Goal: Navigation & Orientation: Find specific page/section

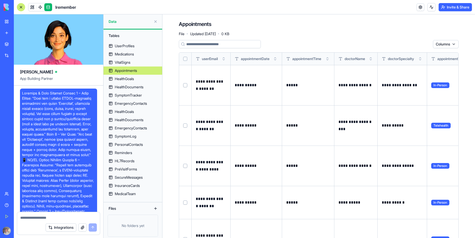
scroll to position [7408, 0]
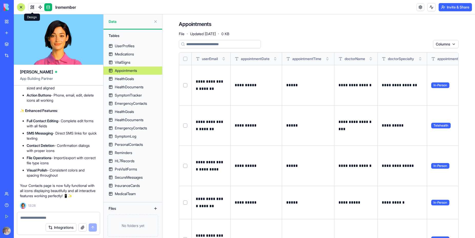
click at [32, 7] on link at bounding box center [32, 7] width 8 height 8
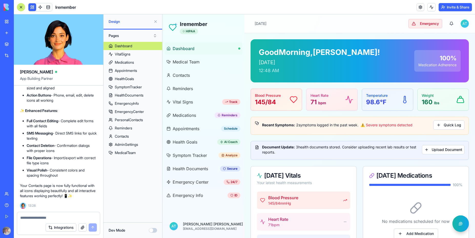
scroll to position [7408, 0]
click at [186, 76] on span "Contacts" at bounding box center [181, 75] width 17 height 6
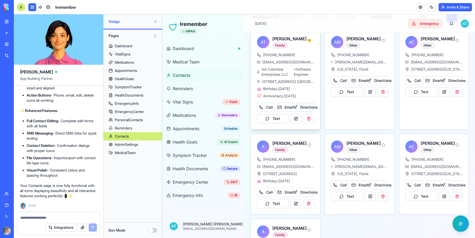
scroll to position [38, 0]
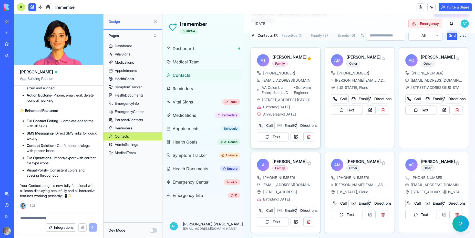
click at [260, 130] on button "Call" at bounding box center [266, 125] width 18 height 9
click at [280, 130] on button "Email" at bounding box center [286, 125] width 18 height 9
click at [306, 130] on button "Directions" at bounding box center [306, 125] width 18 height 9
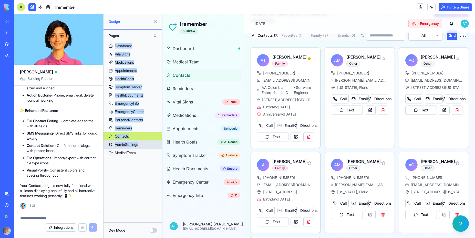
drag, startPoint x: 106, startPoint y: 41, endPoint x: 140, endPoint y: 142, distance: 106.3
click at [140, 142] on div "Pages Dashboard VitalSigns Medications Appointments HealthGoals SymptomTracker …" at bounding box center [133, 123] width 59 height 188
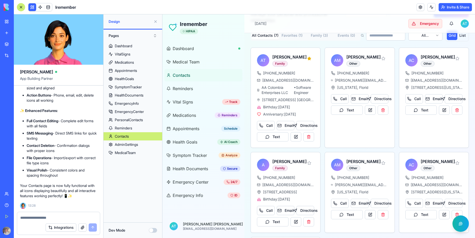
click at [138, 172] on div "Dashboard VitalSigns Medications Appointments HealthGoals SymptomTracker Health…" at bounding box center [133, 130] width 59 height 176
click at [134, 103] on div "EmergencyInfo" at bounding box center [127, 103] width 24 height 5
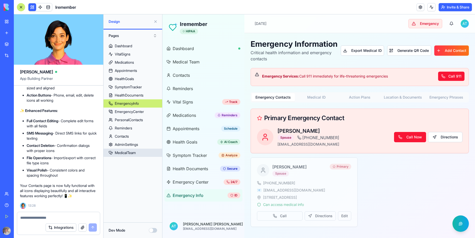
click at [128, 153] on div "MedicalTeam" at bounding box center [125, 152] width 21 height 5
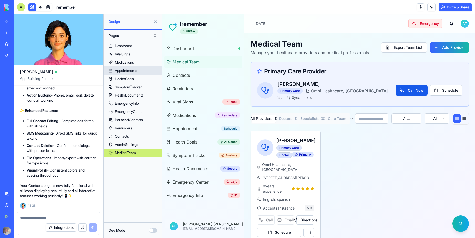
click at [131, 71] on div "Appointments" at bounding box center [126, 70] width 22 height 5
click at [184, 89] on span "Reminders" at bounding box center [183, 88] width 20 height 6
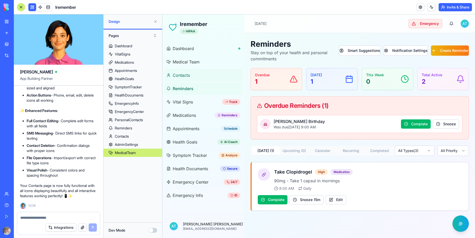
click at [184, 75] on span "Contacts" at bounding box center [181, 75] width 17 height 6
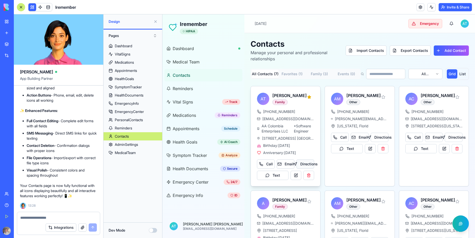
click at [307, 168] on button "Directions" at bounding box center [306, 163] width 18 height 9
click at [408, 50] on button "Export Contacts" at bounding box center [410, 50] width 41 height 10
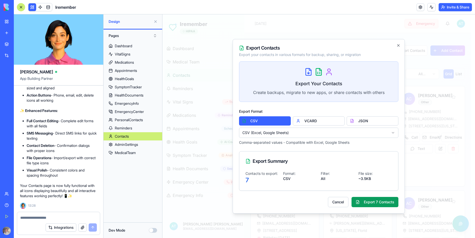
click at [377, 201] on button "Export 7 Contacts" at bounding box center [375, 202] width 47 height 10
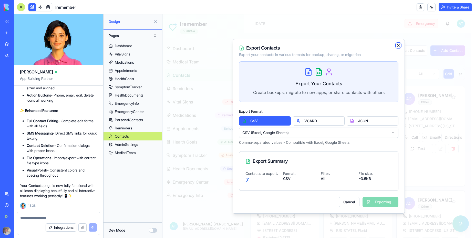
click at [398, 47] on icon "button" at bounding box center [399, 45] width 4 height 4
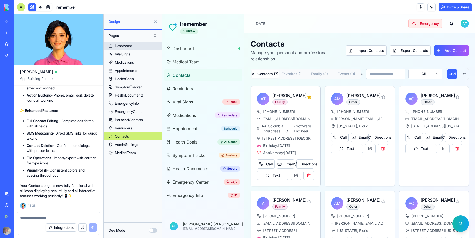
click at [127, 44] on div "Dashboard" at bounding box center [123, 45] width 17 height 5
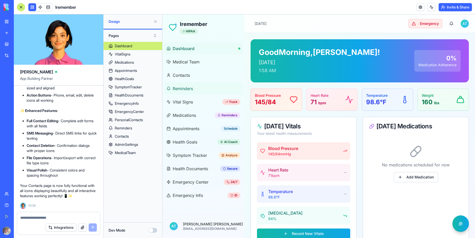
click at [184, 88] on span "Reminders" at bounding box center [183, 88] width 20 height 6
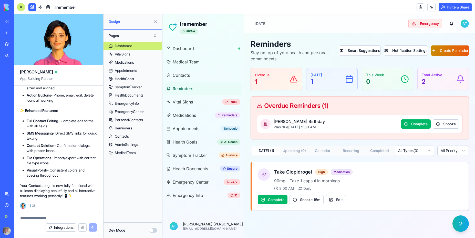
click at [452, 51] on button "Create Reminder" at bounding box center [450, 50] width 38 height 10
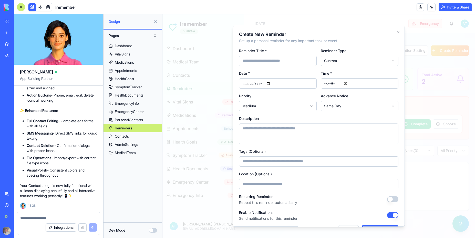
click at [350, 60] on body "Iremember HIPAA Dashboard Medical Team Contacts Reminders Vital Signs Track Med…" at bounding box center [319, 125] width 313 height 223
click at [137, 88] on div "SymptomTracker" at bounding box center [128, 86] width 27 height 5
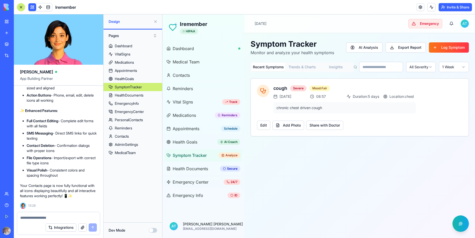
click at [363, 62] on input at bounding box center [381, 67] width 44 height 10
click at [366, 48] on button "AI Analysis" at bounding box center [364, 47] width 36 height 10
click at [179, 103] on span "Vital Signs" at bounding box center [183, 102] width 20 height 6
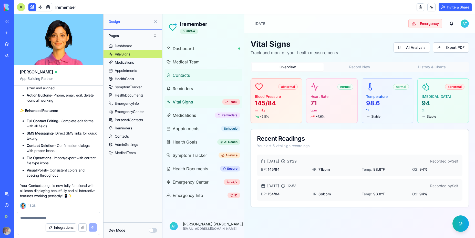
click at [184, 75] on span "Contacts" at bounding box center [181, 75] width 17 height 6
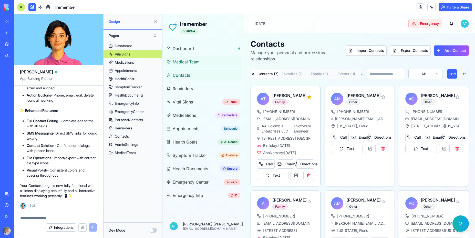
click at [187, 61] on span "Medical Team" at bounding box center [186, 62] width 27 height 6
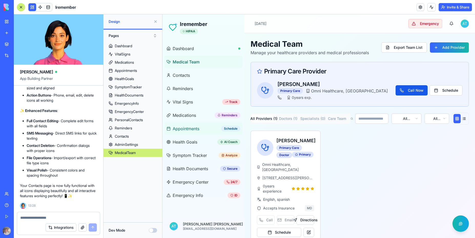
click at [185, 130] on span "Appointments" at bounding box center [186, 128] width 27 height 6
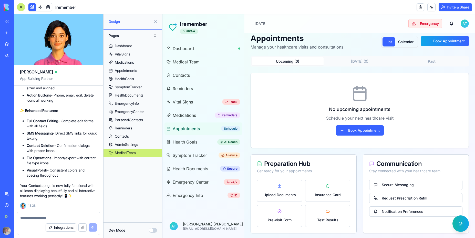
scroll to position [7, 0]
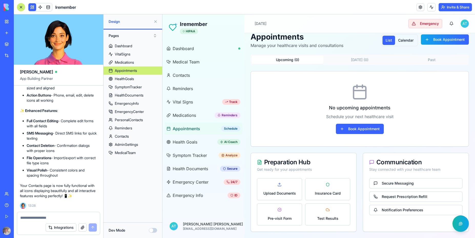
click at [291, 98] on div "No upcoming appointments Schedule your next healthcare visit Book Appointment" at bounding box center [360, 108] width 218 height 75
click at [179, 100] on span "Vital Signs" at bounding box center [183, 102] width 20 height 6
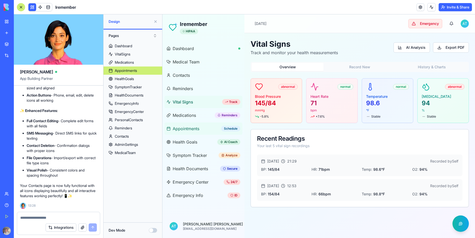
click at [185, 129] on span "Appointments" at bounding box center [186, 128] width 27 height 6
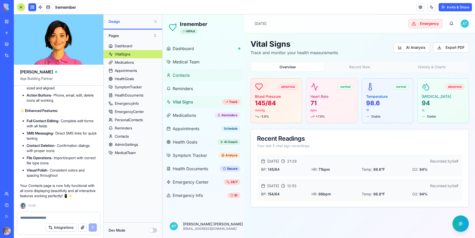
click at [182, 76] on span "Contacts" at bounding box center [181, 75] width 17 height 6
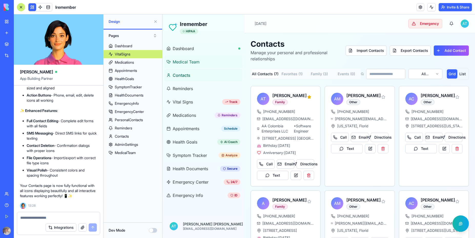
click at [185, 61] on span "Medical Team" at bounding box center [186, 62] width 27 height 6
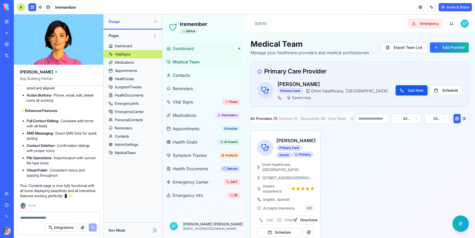
click at [184, 48] on span "Dashboard" at bounding box center [183, 48] width 21 height 6
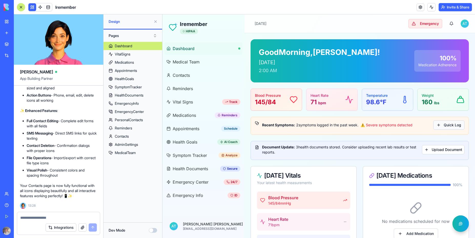
click at [446, 126] on button "Quick Log" at bounding box center [448, 124] width 31 height 9
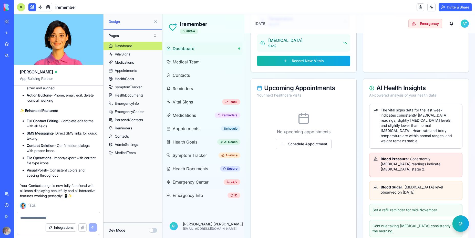
scroll to position [246, 0]
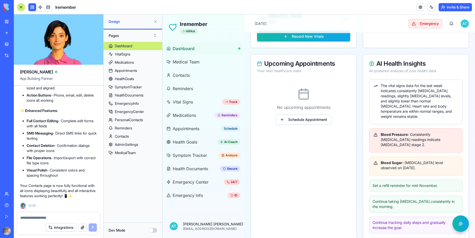
click at [427, 166] on div "Blood Sugar : [MEDICAL_DATA] level observed on [DATE]." at bounding box center [416, 165] width 85 height 10
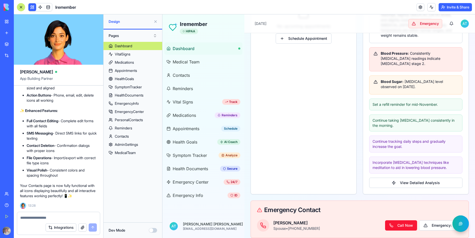
scroll to position [333, 0]
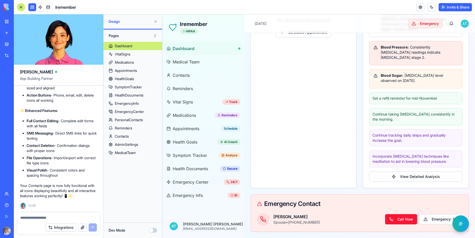
click at [304, 133] on div "Upcoming Appointments Your next healthcare visits No upcoming appointments Sche…" at bounding box center [304, 77] width 106 height 221
click at [128, 146] on div "AdminSettings" at bounding box center [126, 144] width 23 height 5
